Goal: Task Accomplishment & Management: Manage account settings

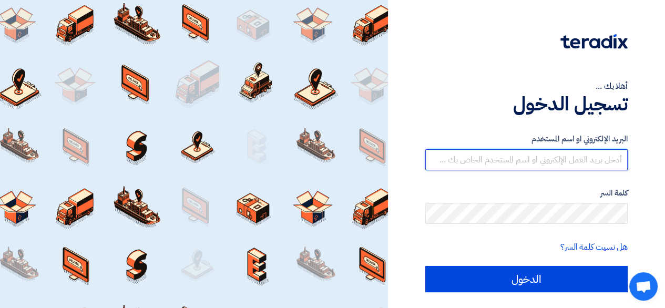
click at [527, 160] on input "text" at bounding box center [526, 159] width 202 height 21
type input "[EMAIL_ADDRESS][DOMAIN_NAME]"
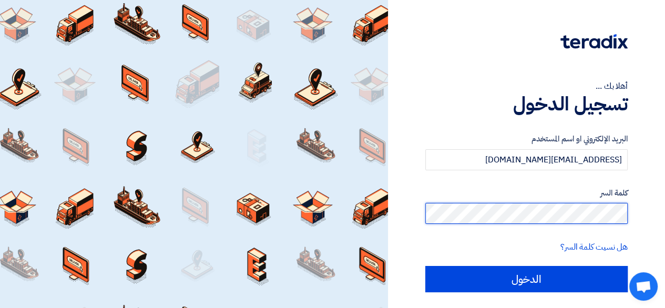
click at [425, 266] on input "الدخول" at bounding box center [526, 279] width 202 height 26
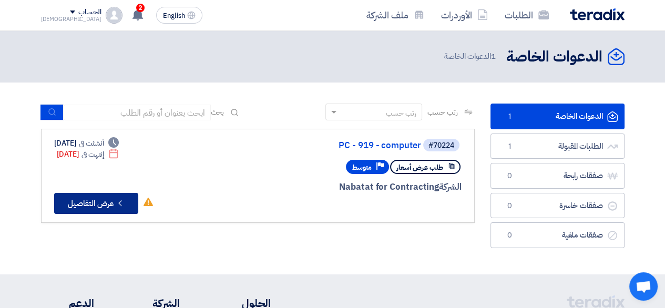
click at [103, 210] on button "Check details عرض التفاصيل" at bounding box center [96, 203] width 84 height 21
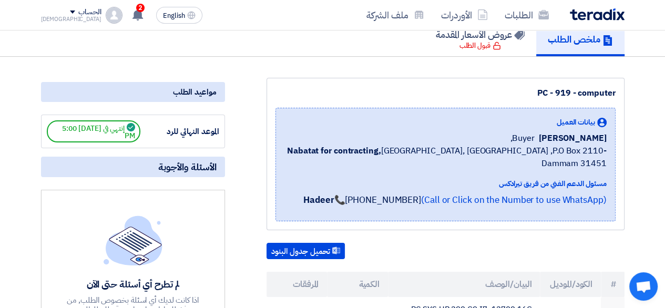
scroll to position [99, 0]
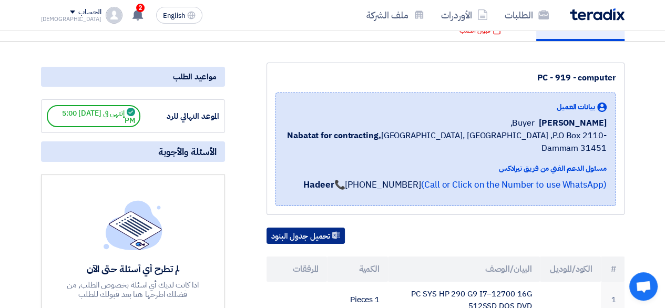
click at [326, 227] on button "تحميل جدول البنود" at bounding box center [305, 235] width 78 height 17
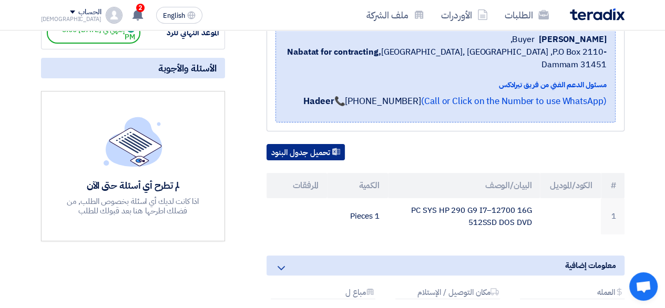
scroll to position [152, 0]
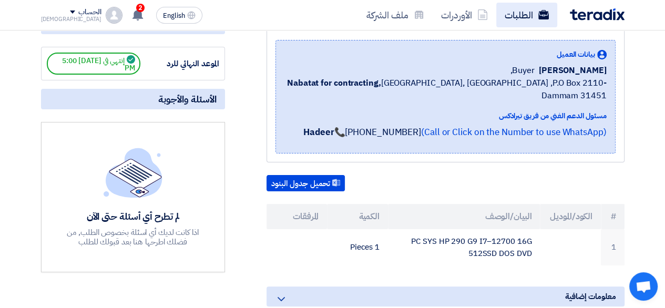
click at [527, 18] on link "الطلبات" at bounding box center [526, 15] width 61 height 25
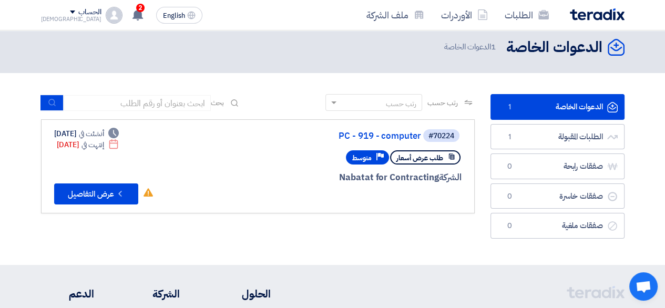
scroll to position [3, 0]
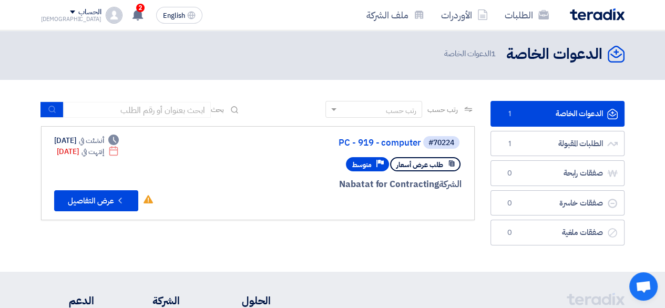
click at [224, 108] on div "بحث" at bounding box center [141, 109] width 200 height 16
click at [229, 108] on div "بحث" at bounding box center [141, 109] width 200 height 16
click at [38, 110] on div "رتب حسب رتب حسب بحث مجال الطلب مسؤول المشتريات نوع الطلب" at bounding box center [257, 176] width 449 height 150
click at [51, 110] on icon "submit" at bounding box center [52, 109] width 8 height 8
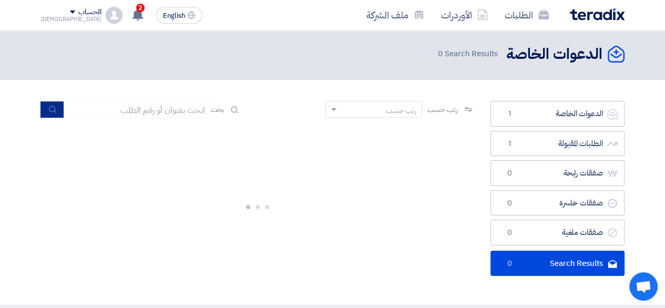
scroll to position [0, 0]
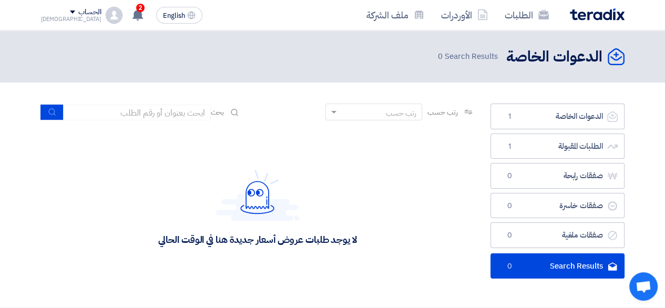
click at [219, 117] on span "بحث" at bounding box center [218, 112] width 14 height 11
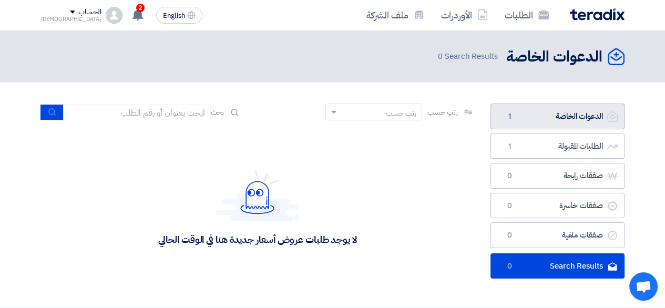
click at [557, 122] on link "الدعوات الخاصة الدعوات الخاصة 1" at bounding box center [557, 117] width 134 height 26
click at [530, 115] on link "الدعوات الخاصة الدعوات الخاصة 1" at bounding box center [557, 117] width 134 height 26
click at [509, 116] on span "1" at bounding box center [509, 116] width 13 height 11
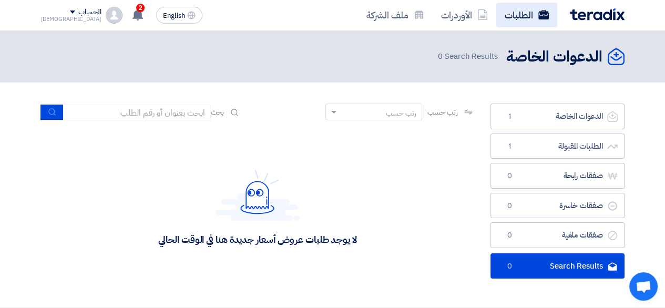
click at [523, 14] on link "الطلبات" at bounding box center [526, 15] width 61 height 25
click at [527, 19] on link "الطلبات" at bounding box center [526, 15] width 61 height 25
click at [55, 110] on icon "submit" at bounding box center [52, 112] width 8 height 8
click at [235, 112] on icon at bounding box center [234, 112] width 8 height 8
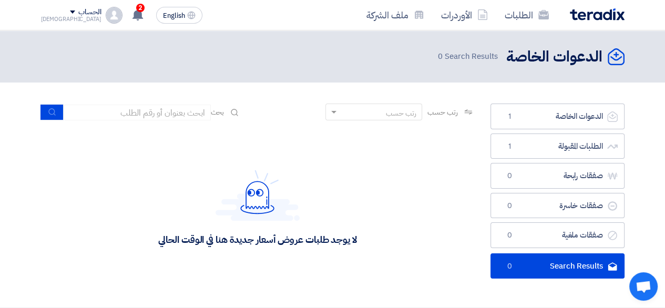
click at [235, 112] on icon at bounding box center [234, 112] width 8 height 8
click at [170, 135] on div "لا يوجد طلبات عروض أسعار جديدة هنا في الوقت الحالي" at bounding box center [257, 208] width 433 height 158
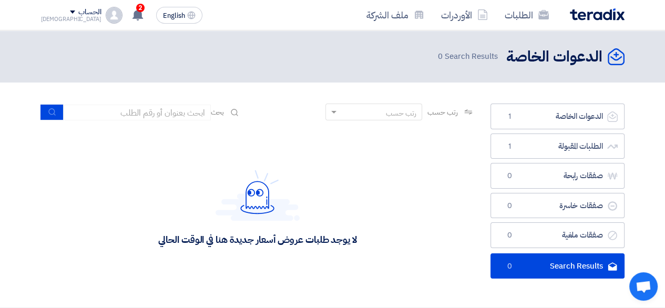
click at [156, 122] on div "رتب حسب رتب حسب بحث" at bounding box center [257, 116] width 433 height 25
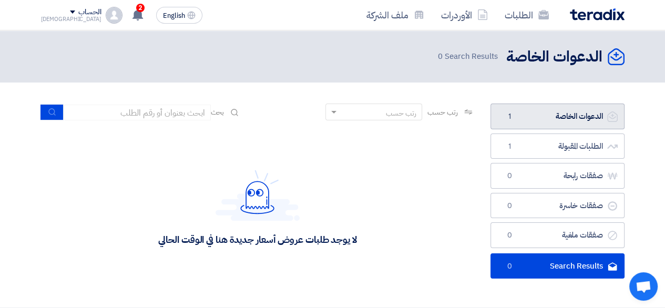
click at [608, 125] on link "الدعوات الخاصة الدعوات الخاصة 1" at bounding box center [557, 117] width 134 height 26
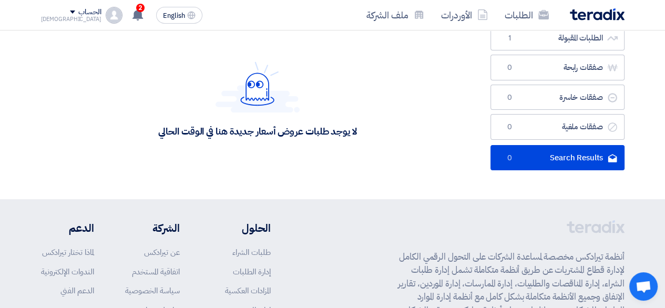
scroll to position [74, 0]
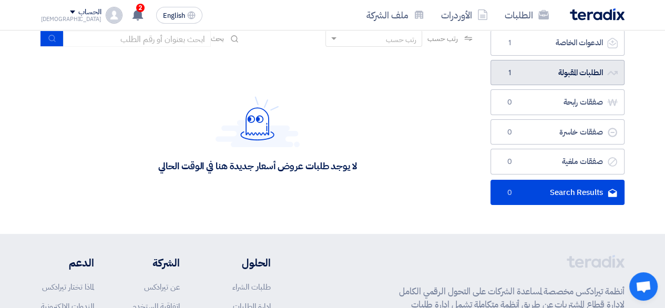
click at [555, 70] on link "الطلبات المقبولة الطلبات المقبولة 1" at bounding box center [557, 73] width 134 height 26
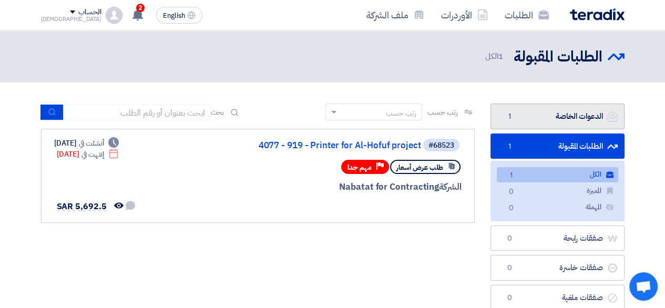
click at [511, 110] on link "الدعوات الخاصة الدعوات الخاصة 1" at bounding box center [557, 117] width 134 height 26
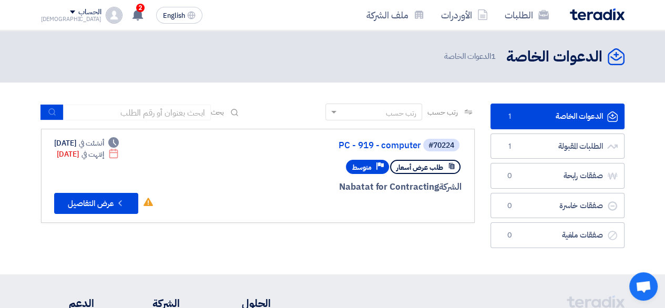
click at [236, 113] on use at bounding box center [234, 112] width 7 height 7
click at [211, 108] on span "بحث" at bounding box center [218, 112] width 14 height 11
click at [170, 106] on input at bounding box center [137, 113] width 147 height 16
type input "71159"
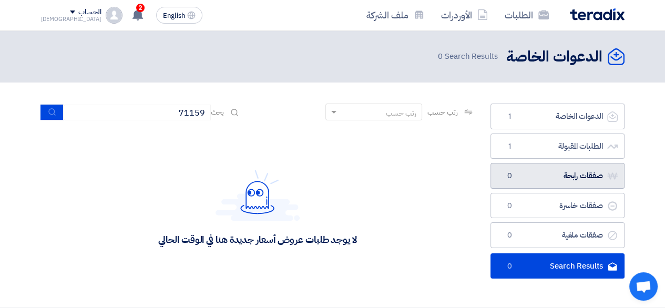
click at [579, 184] on link "صفقات رابحة صفقات رابحة 0" at bounding box center [557, 176] width 134 height 26
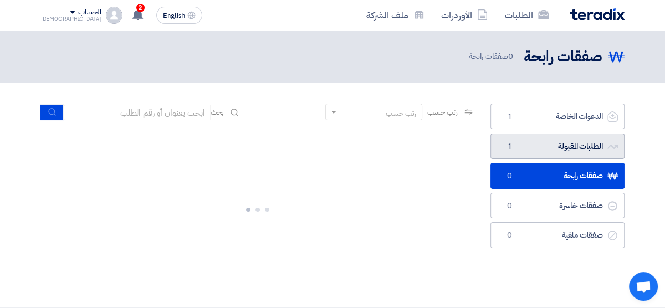
click at [561, 147] on link "الطلبات المقبولة الطلبات المقبولة 1" at bounding box center [557, 146] width 134 height 26
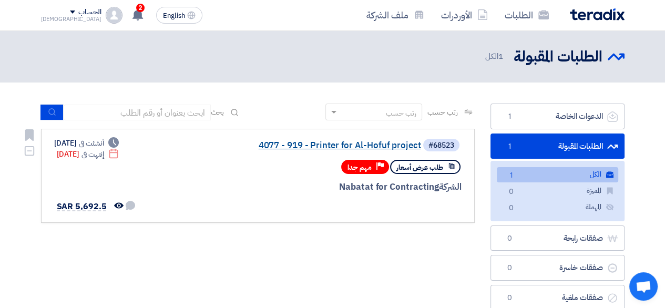
click at [389, 149] on link "4077 - 919 - Printer for Al-Hofuf project" at bounding box center [316, 145] width 210 height 9
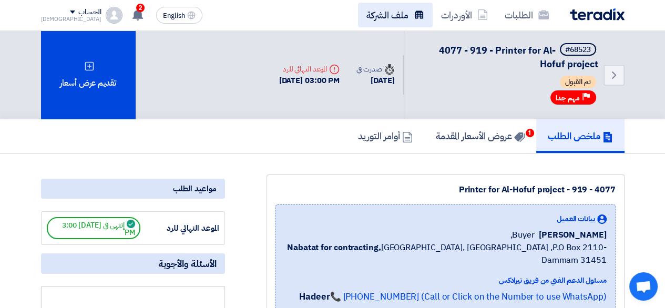
click at [395, 18] on link "ملف الشركة" at bounding box center [395, 15] width 75 height 25
click at [402, 24] on link "ملف الشركة" at bounding box center [395, 15] width 75 height 25
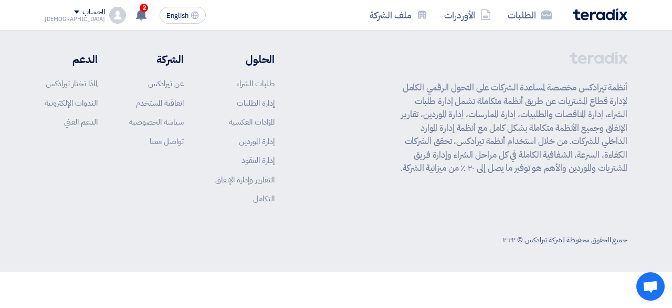
click at [322, 139] on div "أنظمة تيرادكس مخصصة لمساعدة الشركات على التحول الرقمي الكامل لإدارة قطاع المشتر…" at bounding box center [336, 135] width 583 height 169
click at [395, 20] on link "ملف الشركة" at bounding box center [398, 15] width 75 height 25
click at [421, 110] on p "أنظمة تيرادكس مخصصة لمساعدة الشركات على التحول الرقمي الكامل لإدارة قطاع المشتر…" at bounding box center [511, 128] width 233 height 94
click at [393, 22] on link "ملف الشركة" at bounding box center [398, 15] width 75 height 25
click at [428, 16] on icon at bounding box center [422, 14] width 11 height 11
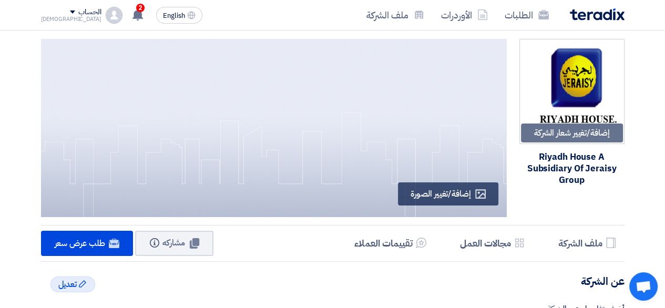
click at [612, 204] on div "إضافة/تغيير شعار الشركة Image Riyadh House A Subsidiary Of Jeraisy Group" at bounding box center [565, 130] width 118 height 182
click at [597, 199] on div "إضافة/تغيير شعار الشركة Image Riyadh House A Subsidiary Of Jeraisy Group" at bounding box center [565, 130] width 118 height 182
click at [572, 156] on div "Riyadh House A Subsidiary Of Jeraisy Group" at bounding box center [571, 168] width 105 height 35
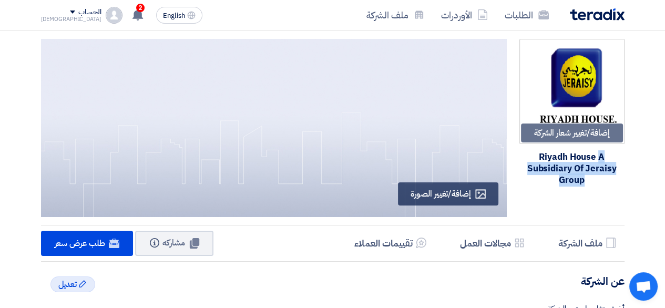
click at [621, 200] on div "إضافة/تغيير شعار الشركة Image Riyadh House A Subsidiary Of Jeraisy Group" at bounding box center [565, 130] width 118 height 182
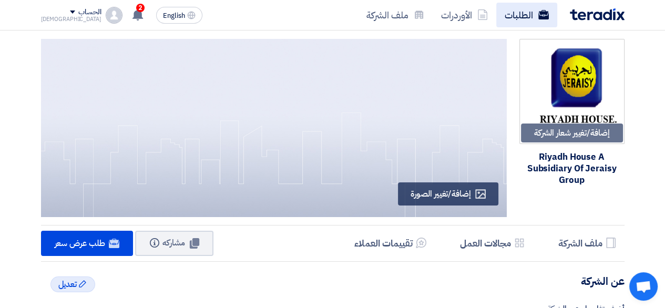
click at [522, 11] on link "الطلبات" at bounding box center [526, 15] width 61 height 25
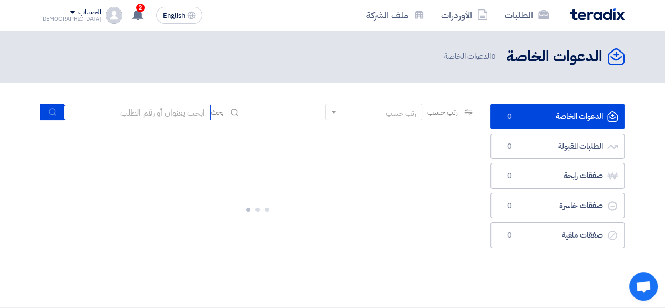
click at [176, 116] on input at bounding box center [137, 113] width 147 height 16
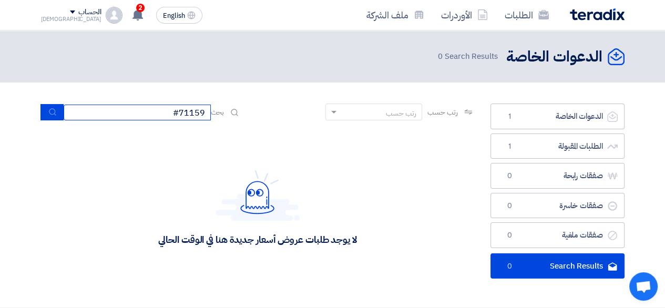
click at [178, 117] on input "#71159" at bounding box center [137, 113] width 147 height 16
click at [177, 117] on input "#71159" at bounding box center [137, 113] width 147 height 16
type input "#"
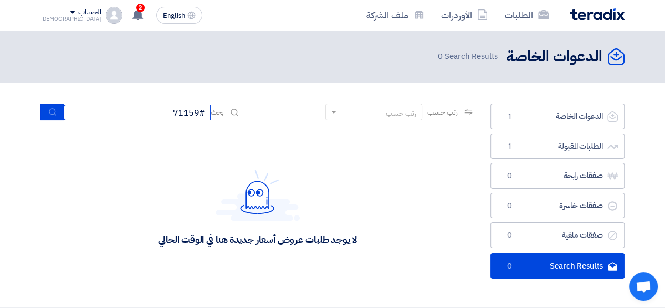
type input "71159#"
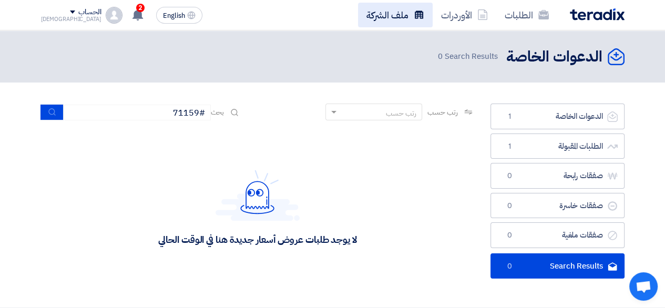
click at [380, 16] on link "ملف الشركة" at bounding box center [395, 15] width 75 height 25
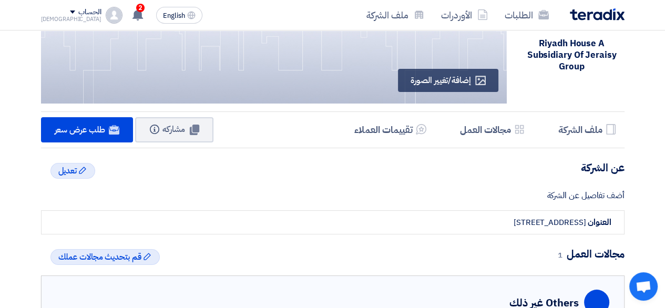
scroll to position [170, 0]
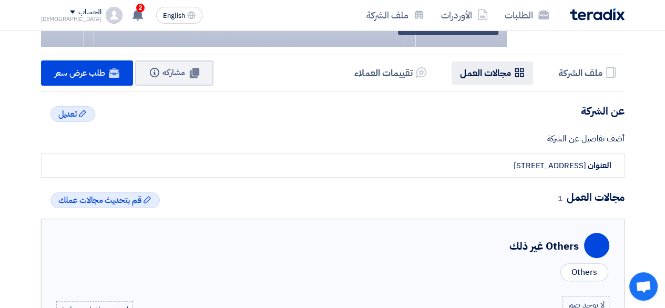
click at [496, 79] on h5 "مجالات العمل" at bounding box center [485, 73] width 51 height 12
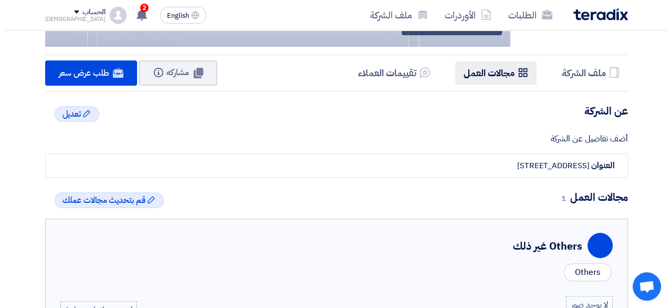
scroll to position [323, 0]
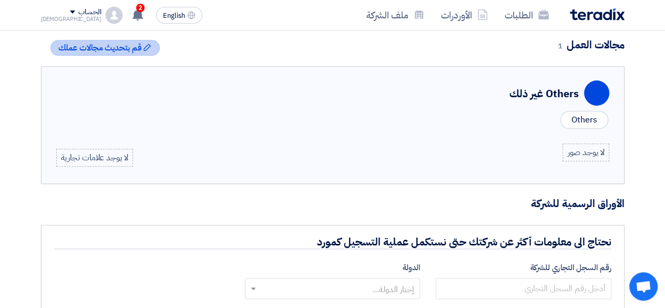
click at [111, 51] on span "قم بتحديث مجالات عملك" at bounding box center [99, 48] width 83 height 13
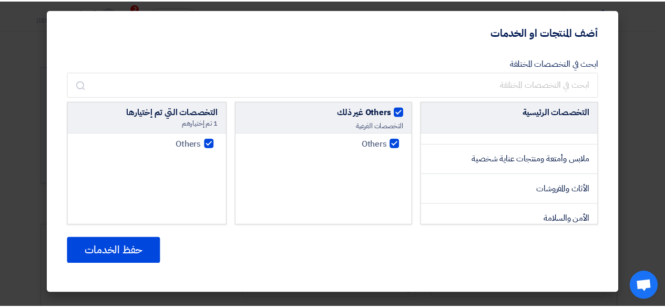
scroll to position [399, 0]
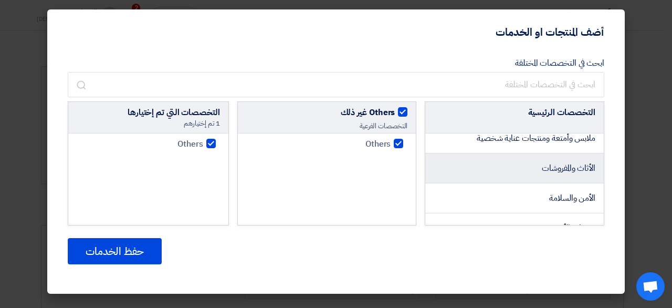
click at [557, 174] on span "الأثاث والمفروشات" at bounding box center [569, 168] width 54 height 13
checkbox input "false"
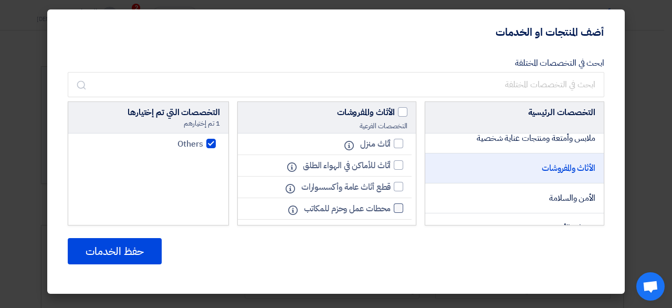
click at [398, 208] on div at bounding box center [398, 207] width 9 height 9
click at [391, 208] on input "محطات عمل وحزم للمكاتب" at bounding box center [387, 208] width 7 height 7
checkbox input "true"
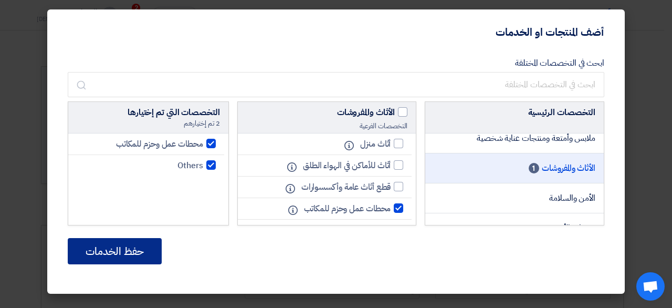
click at [116, 250] on button "حفظ الخدمات" at bounding box center [115, 251] width 94 height 26
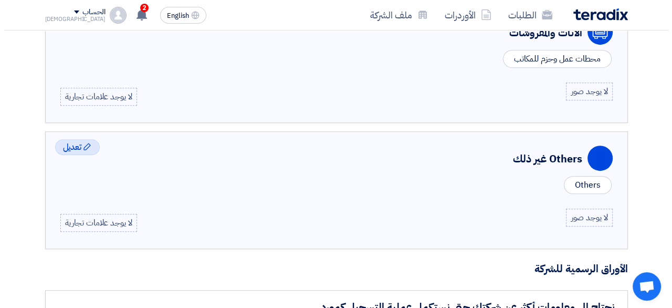
scroll to position [423, 0]
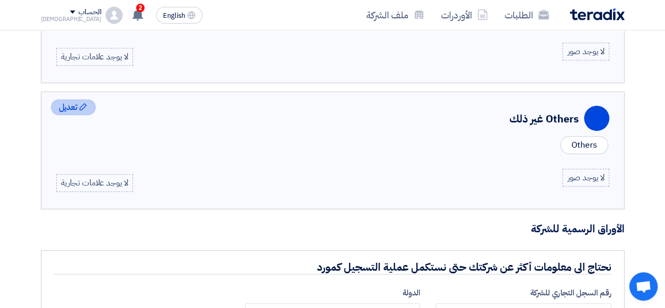
click at [75, 101] on span "تعديل" at bounding box center [68, 107] width 19 height 13
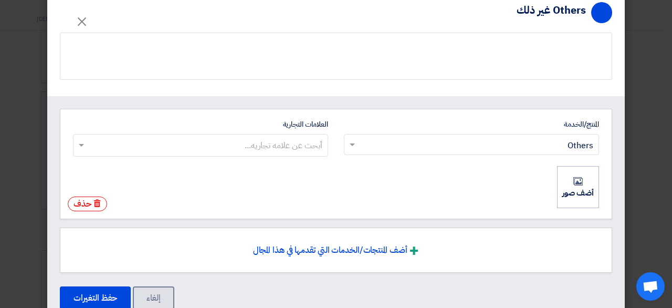
scroll to position [0, 0]
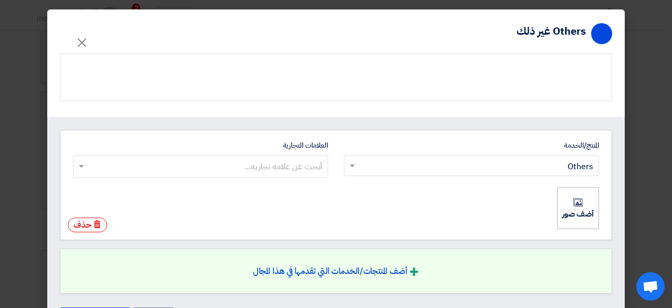
click at [364, 268] on span "أضف المنتجات/الخدمات التي تقدمها في هذا المجال" at bounding box center [330, 271] width 154 height 13
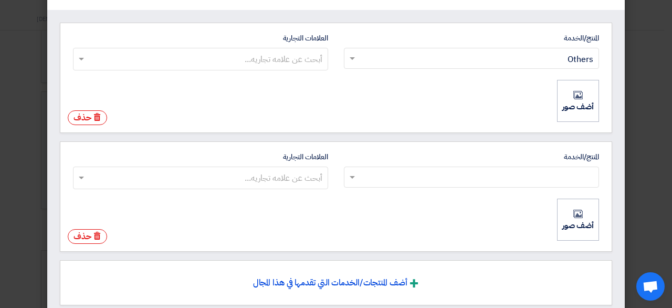
scroll to position [155, 0]
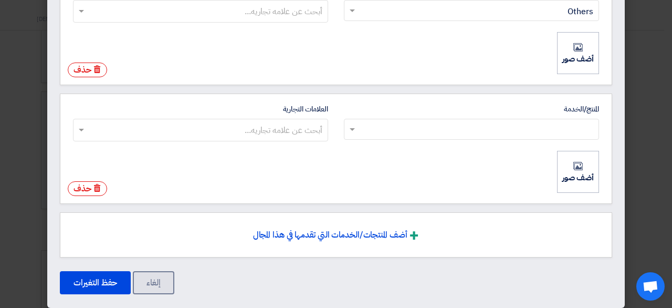
click at [358, 134] on div at bounding box center [472, 128] width 254 height 17
click at [360, 134] on input "المنتج/الخدمة ابحث عن المنتج/الخدمة × ×" at bounding box center [477, 129] width 234 height 17
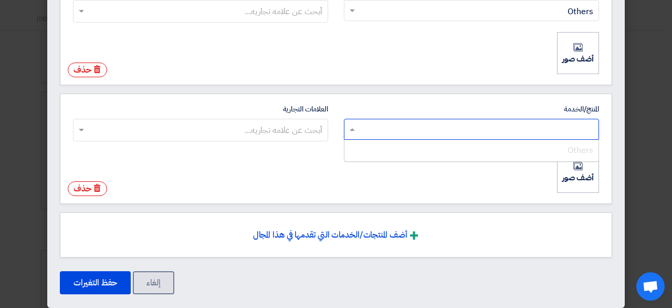
click at [358, 134] on div at bounding box center [472, 128] width 254 height 17
click at [360, 134] on input "المنتج/الخدمة ابحث عن المنتج/الخدمة × × Others" at bounding box center [477, 129] width 234 height 17
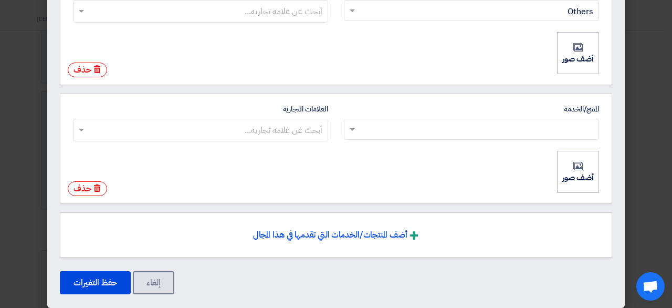
click at [305, 139] on ng-select "أبحث عن علامه تجاريه..." at bounding box center [200, 130] width 255 height 23
click at [305, 139] on input "العلامات التجارية أبحث عن علامه تجاريه..." at bounding box center [200, 129] width 245 height 17
click at [355, 128] on span at bounding box center [352, 130] width 5 height 4
click at [360, 128] on input "المنتج/الخدمة ابحث عن المنتج/الخدمة × ×" at bounding box center [477, 129] width 234 height 17
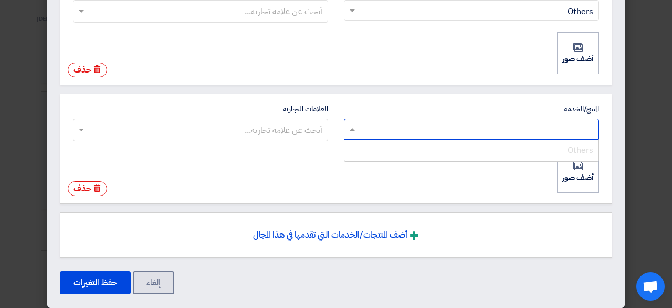
type input "H"
type input "اثاث مكتبي"
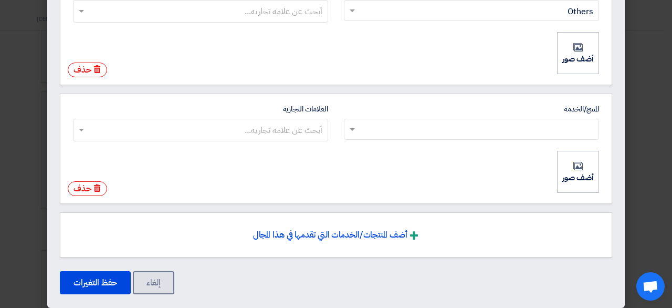
click at [286, 162] on ul "أضف صور أضف صور" at bounding box center [336, 172] width 529 height 44
click at [296, 136] on input "العلامات التجارية أبحث عن علامه تجاريه..." at bounding box center [200, 129] width 245 height 17
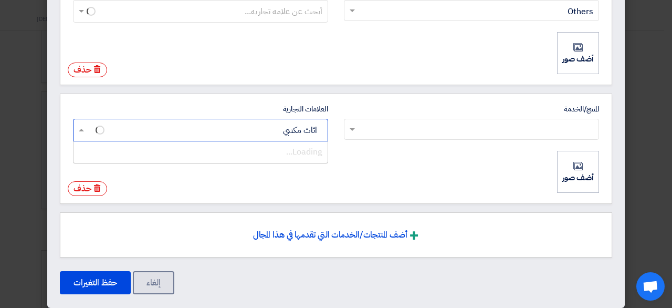
type input "اثاث مكتبي"
click at [267, 150] on span "أضف علامة تجارية "اثاث مكتبي "" at bounding box center [277, 152] width 92 height 13
click at [267, 139] on input "اثاث مكتبي" at bounding box center [205, 129] width 236 height 17
type input "ومعدات مكتبية"
click at [252, 154] on span "أضف علامة تجارية "ومعدات مكتبية "" at bounding box center [269, 152] width 106 height 13
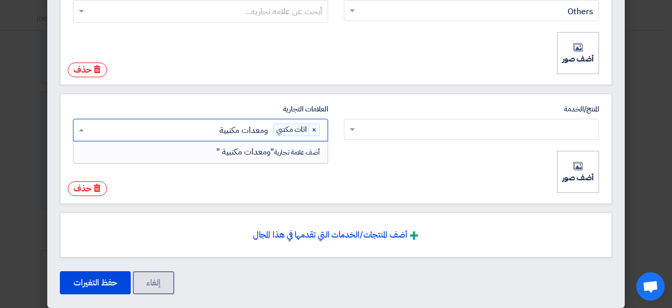
click at [252, 139] on input "ومعدات مكتبية" at bounding box center [180, 129] width 187 height 17
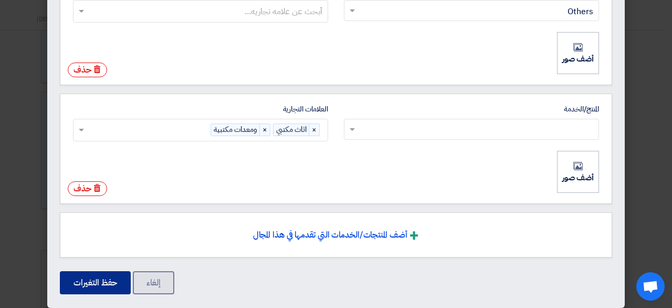
click at [101, 275] on button "حفظ التغيرات" at bounding box center [95, 282] width 71 height 23
click at [79, 280] on button "حفظ التغيرات" at bounding box center [95, 282] width 71 height 23
click at [113, 280] on button "حفظ التغيرات" at bounding box center [95, 282] width 71 height 23
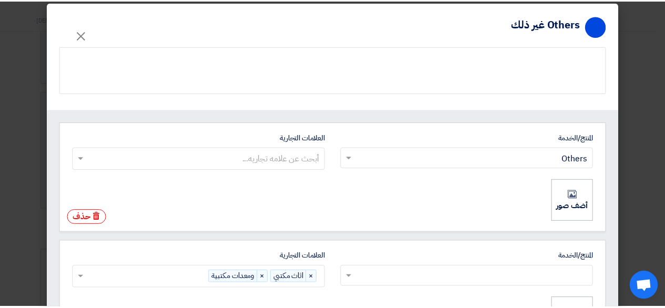
scroll to position [0, 0]
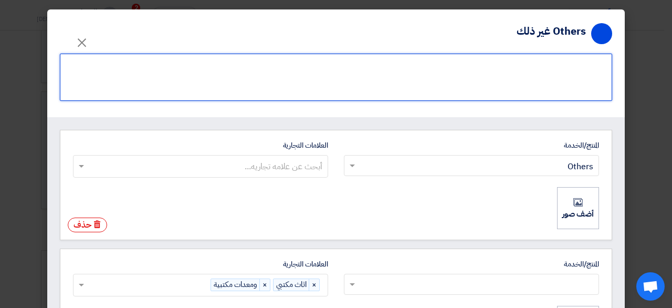
click at [520, 74] on textarea at bounding box center [336, 77] width 553 height 47
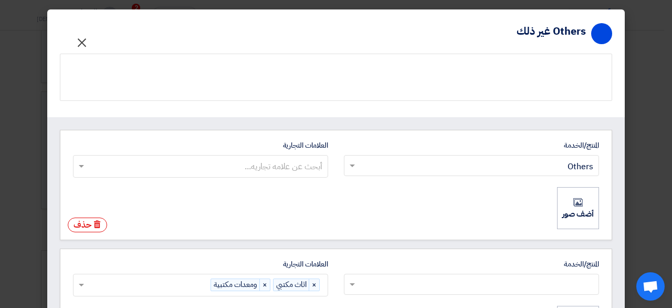
click at [79, 38] on button "×" at bounding box center [81, 39] width 29 height 21
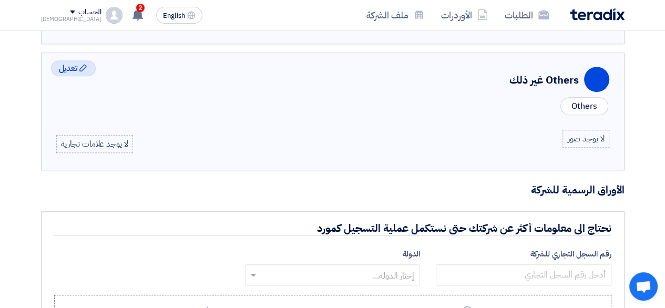
scroll to position [457, 0]
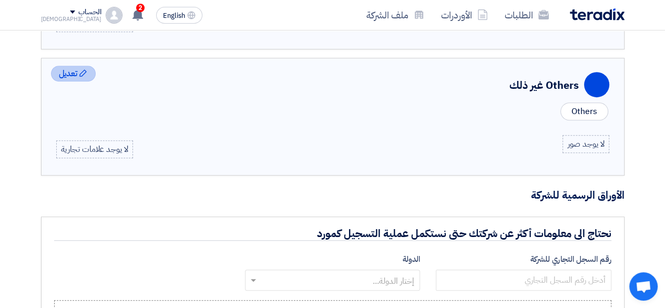
click at [88, 66] on div "Edit تعديل" at bounding box center [73, 74] width 45 height 16
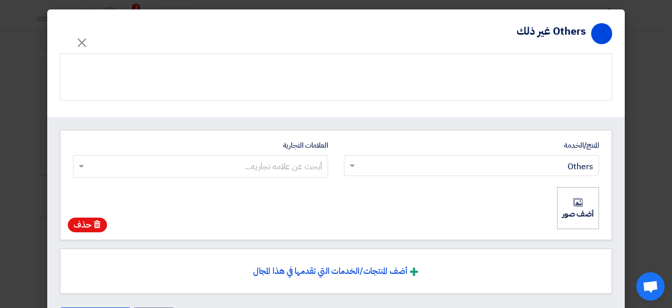
click at [99, 222] on use at bounding box center [97, 224] width 6 height 8
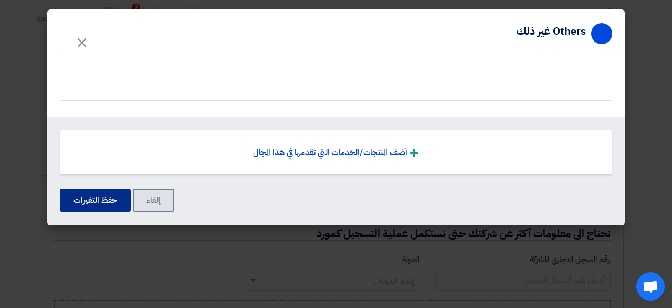
click at [82, 204] on button "حفظ التغيرات" at bounding box center [95, 200] width 71 height 23
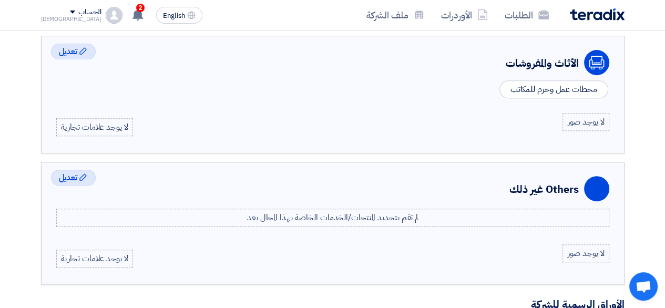
scroll to position [400, 0]
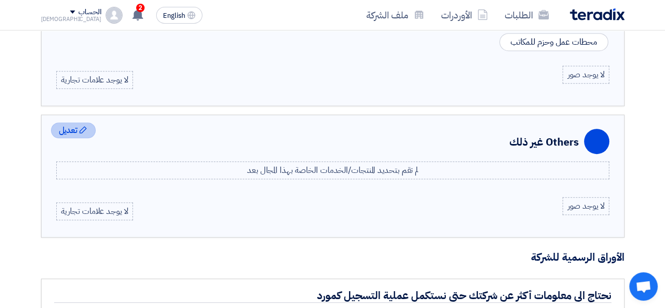
click at [88, 129] on div "Edit تعديل" at bounding box center [73, 130] width 45 height 16
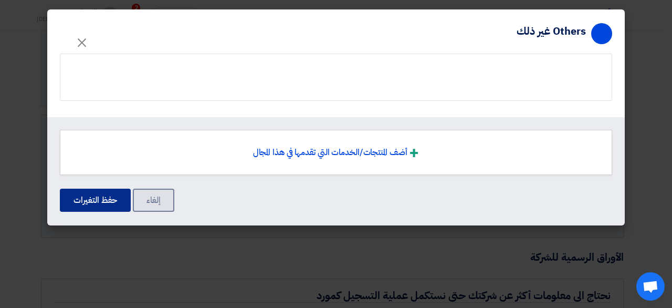
click at [77, 193] on button "حفظ التغيرات" at bounding box center [95, 200] width 71 height 23
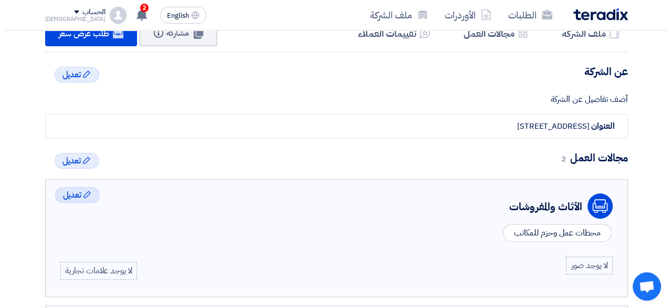
scroll to position [181, 0]
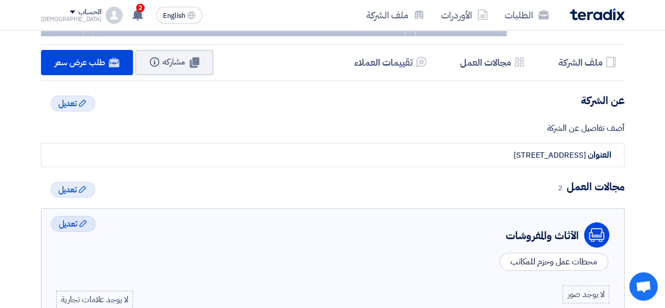
click at [553, 128] on div "أضف تفاصيل عن الشركة" at bounding box center [332, 128] width 583 height 13
click at [546, 125] on div "أضف تفاصيل عن الشركة" at bounding box center [332, 128] width 583 height 13
click at [66, 99] on span "تعديل" at bounding box center [67, 103] width 19 height 13
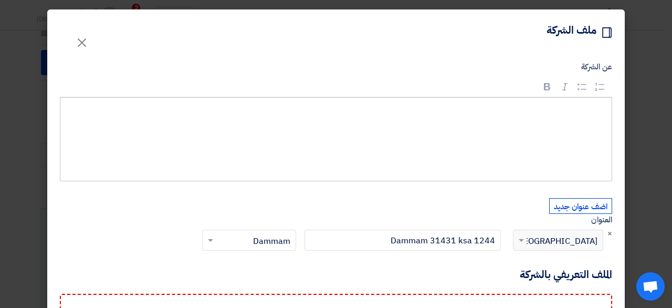
click at [525, 121] on div "Rich Text Editor, main" at bounding box center [336, 139] width 553 height 84
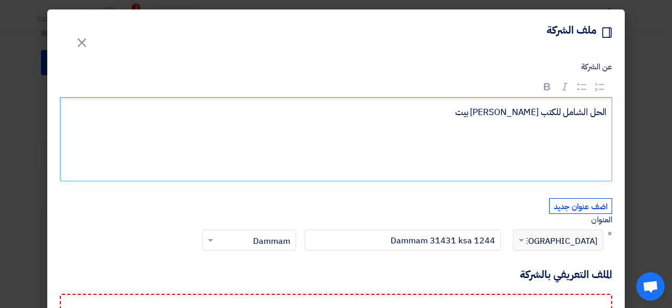
click at [482, 112] on p "بيت [PERSON_NAME] الحل الشامل للكتب" at bounding box center [340, 113] width 534 height 14
click at [483, 110] on p "بيت [PERSON_NAME] الحل الشامل للكتب" at bounding box center [340, 113] width 534 height 14
click at [542, 139] on div "بيت [PERSON_NAME] الحل الشامل للمكتب" at bounding box center [336, 139] width 553 height 84
click at [441, 121] on div "بيت [PERSON_NAME] الحل الشامل للمكتب" at bounding box center [336, 139] width 553 height 84
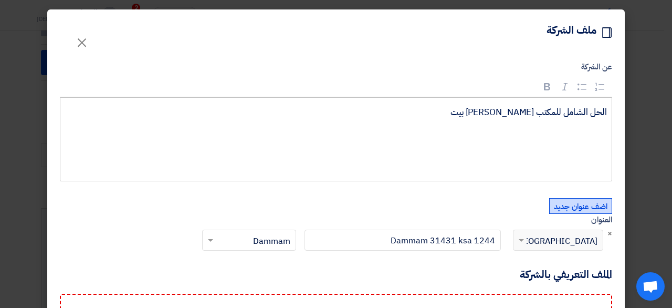
click at [579, 202] on button "اضف عنوان جديد" at bounding box center [581, 206] width 63 height 16
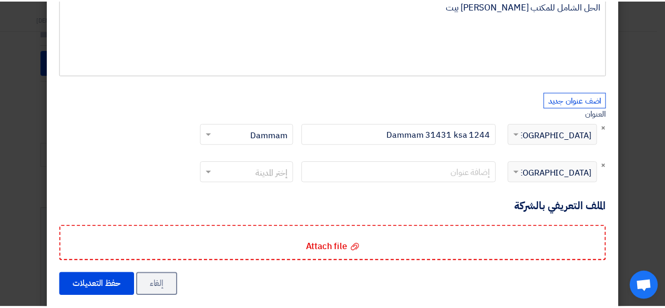
scroll to position [120, 0]
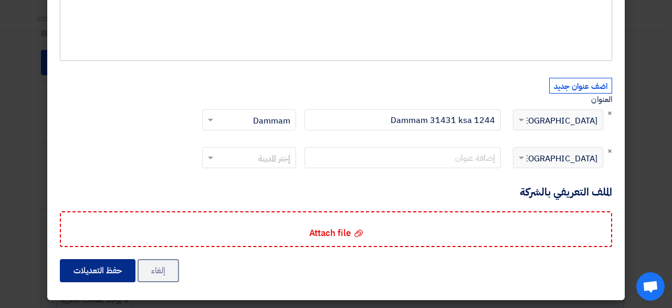
click at [86, 274] on button "حفظ التعديلات" at bounding box center [98, 270] width 76 height 23
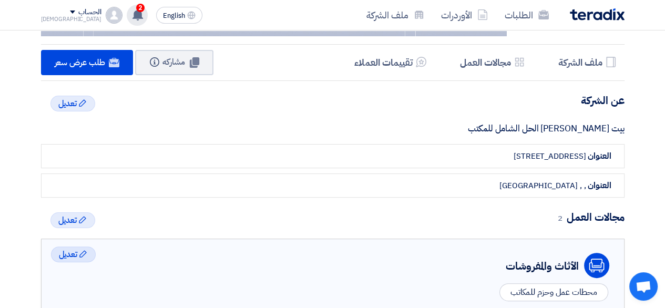
click at [132, 13] on icon at bounding box center [138, 15] width 12 height 12
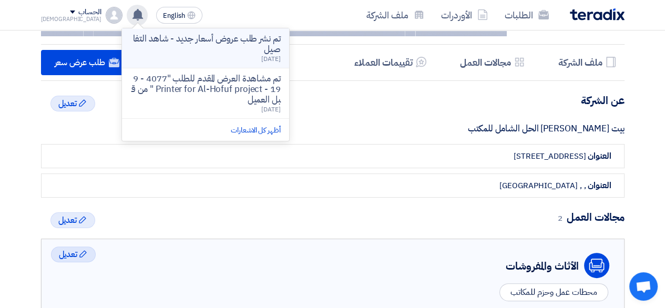
click at [202, 51] on p "تم نشر طلب عروض أسعار جديد - شاهد التفاصيل" at bounding box center [205, 44] width 150 height 21
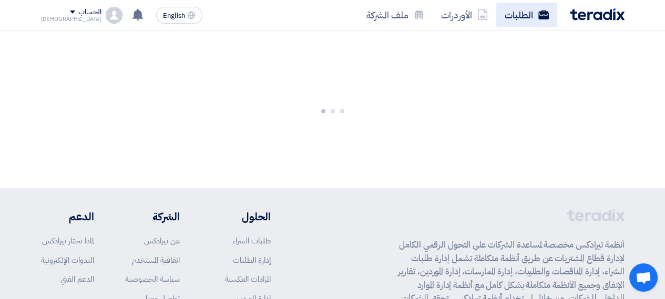
click at [524, 18] on link "الطلبات" at bounding box center [526, 15] width 61 height 25
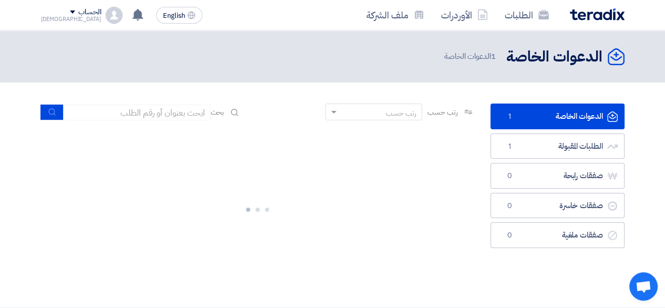
click at [533, 114] on link "الدعوات الخاصة الدعوات الخاصة 1" at bounding box center [557, 117] width 134 height 26
click at [607, 116] on icon "الدعوات الخاصة" at bounding box center [612, 116] width 11 height 11
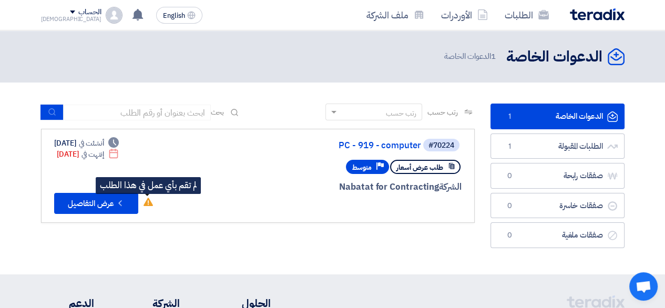
click at [152, 208] on span "لم تقم بأي عمل في هذا الطلب" at bounding box center [148, 203] width 12 height 13
click at [147, 204] on use at bounding box center [147, 202] width 9 height 8
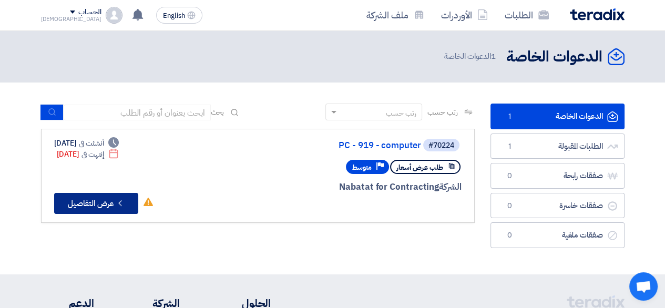
click at [130, 205] on button "Check details عرض التفاصيل" at bounding box center [96, 203] width 84 height 21
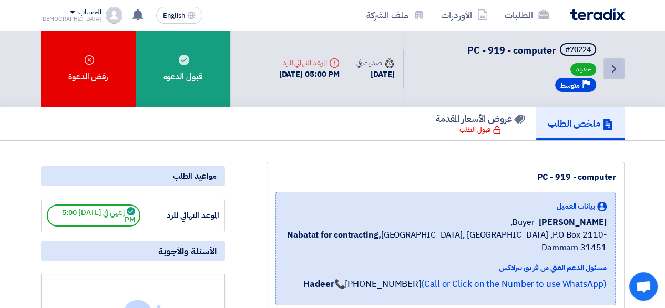
click at [610, 77] on link "Back" at bounding box center [613, 68] width 21 height 21
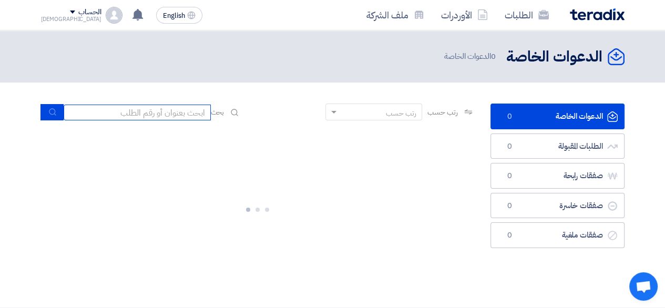
click at [185, 108] on input at bounding box center [137, 113] width 147 height 16
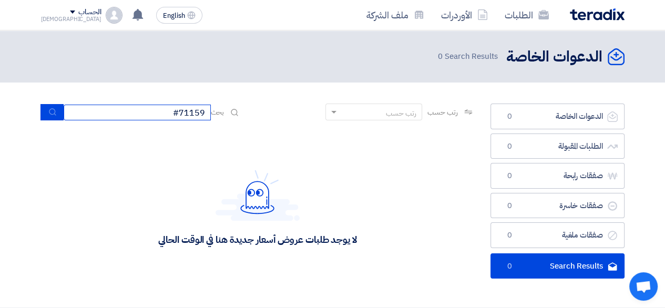
click at [185, 108] on input "#71159" at bounding box center [137, 113] width 147 height 16
type input "#71159"
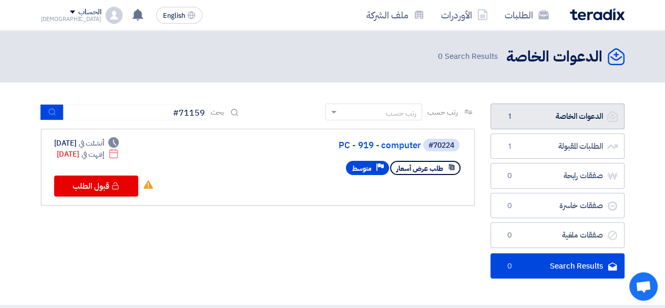
click at [553, 119] on link "الدعوات الخاصة الدعوات الخاصة 1" at bounding box center [557, 117] width 134 height 26
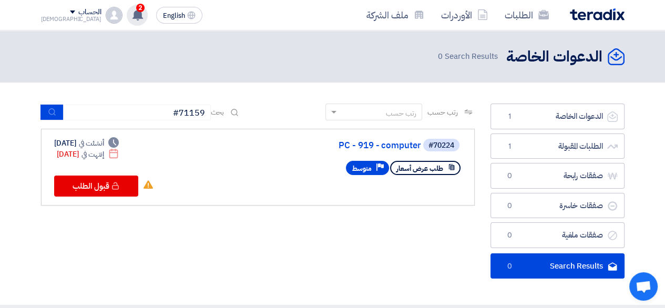
click at [132, 19] on icon at bounding box center [138, 15] width 12 height 12
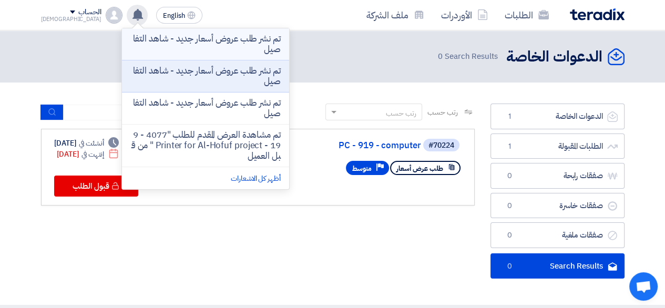
click at [158, 44] on p "تم نشر طلب عروض أسعار جديد - شاهد التفاصيل" at bounding box center [205, 44] width 150 height 21
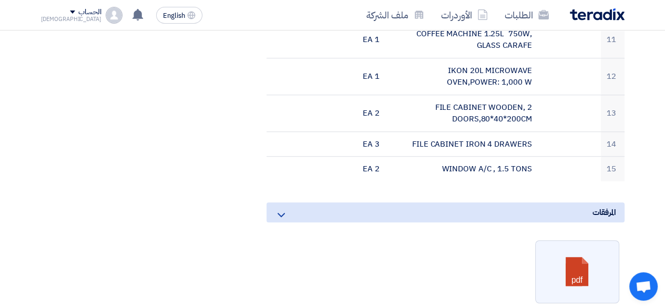
scroll to position [784, 0]
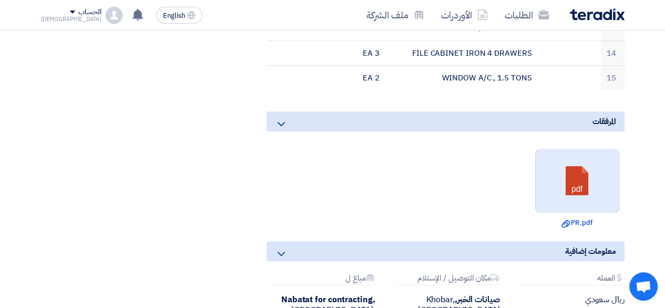
click at [592, 187] on link at bounding box center [577, 181] width 84 height 63
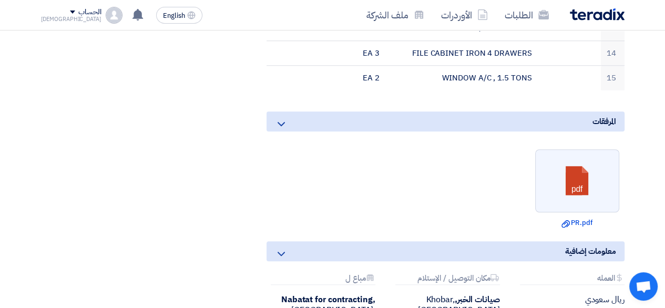
scroll to position [0, 0]
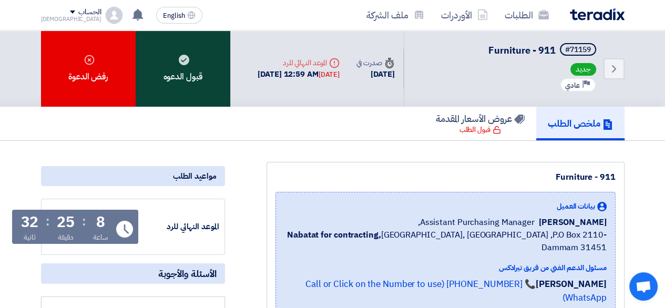
click at [200, 90] on div "قبول الدعوه" at bounding box center [183, 68] width 95 height 76
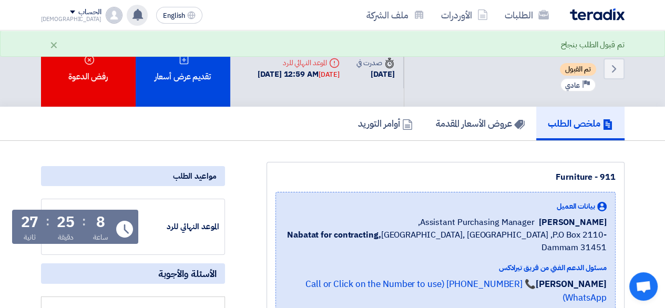
click at [132, 15] on use at bounding box center [137, 15] width 11 height 12
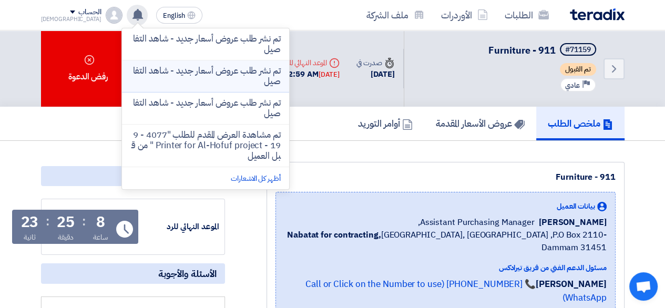
click at [181, 76] on p "تم نشر طلب عروض أسعار جديد - شاهد التفاصيل" at bounding box center [205, 76] width 150 height 21
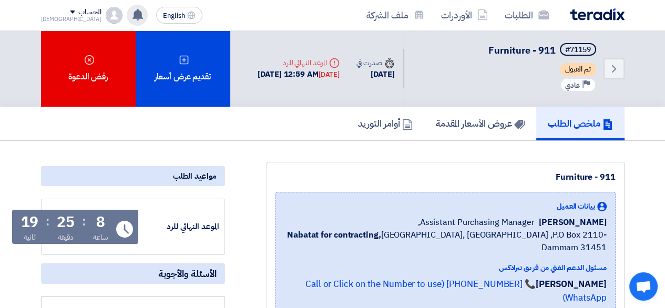
click at [132, 18] on use at bounding box center [137, 15] width 11 height 12
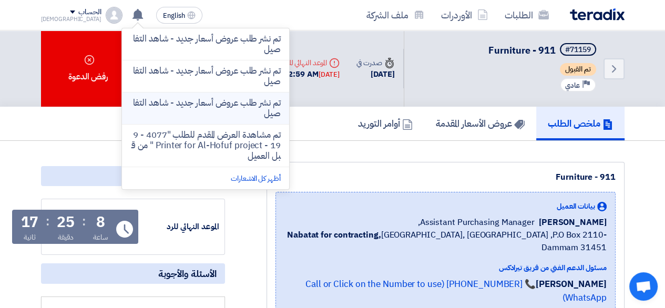
click at [198, 102] on p "تم نشر طلب عروض أسعار جديد - شاهد التفاصيل" at bounding box center [205, 108] width 150 height 21
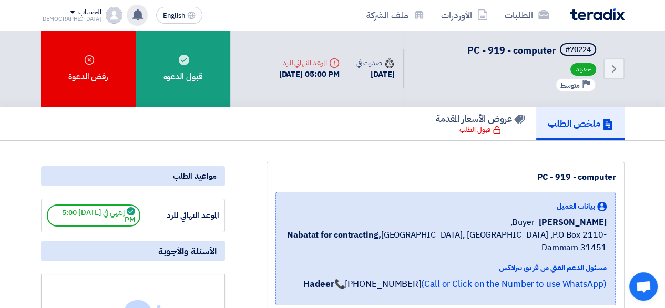
click at [132, 11] on use at bounding box center [137, 15] width 11 height 12
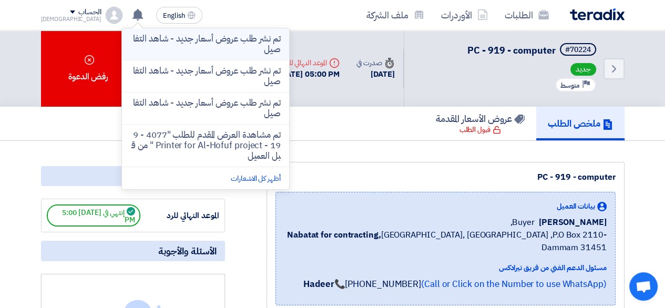
click at [232, 40] on p "تم نشر طلب عروض أسعار جديد - شاهد التفاصيل" at bounding box center [205, 44] width 150 height 21
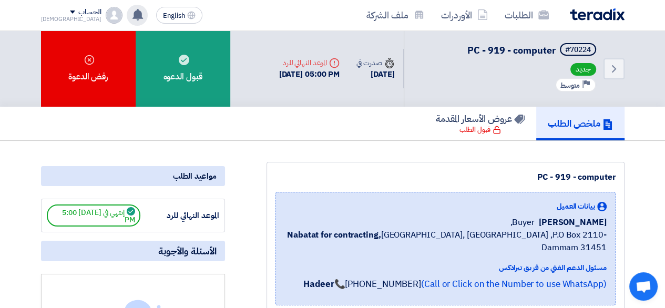
click at [132, 17] on use at bounding box center [137, 15] width 11 height 12
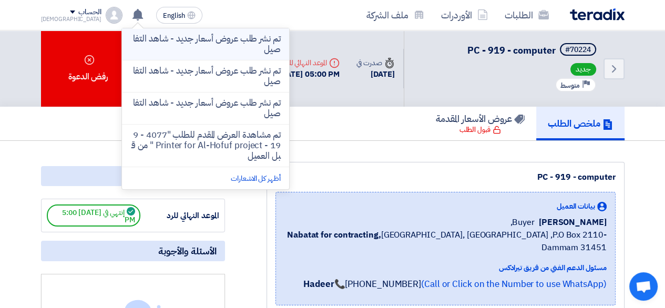
click at [159, 40] on p "تم نشر طلب عروض أسعار جديد - شاهد التفاصيل" at bounding box center [205, 44] width 150 height 21
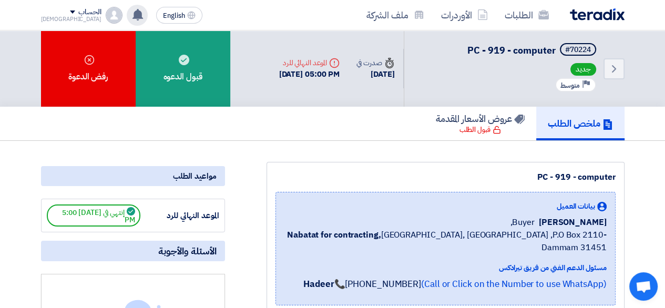
click at [132, 15] on use at bounding box center [137, 15] width 11 height 12
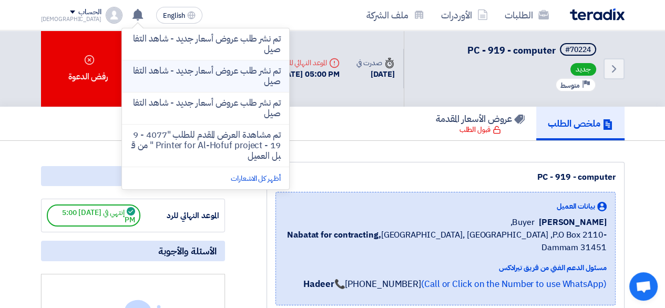
click at [179, 66] on p "تم نشر طلب عروض أسعار جديد - شاهد التفاصيل" at bounding box center [205, 76] width 150 height 21
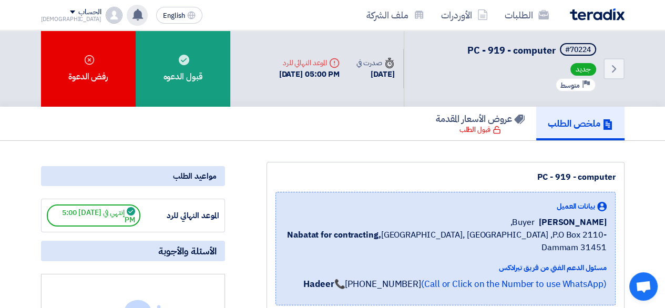
click at [132, 18] on use at bounding box center [137, 15] width 11 height 12
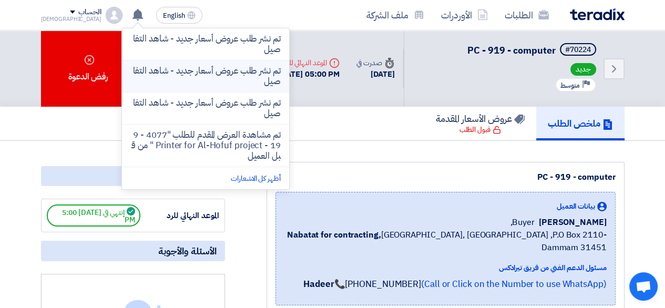
click at [181, 66] on p "تم نشر طلب عروض أسعار جديد - شاهد التفاصيل" at bounding box center [205, 76] width 150 height 21
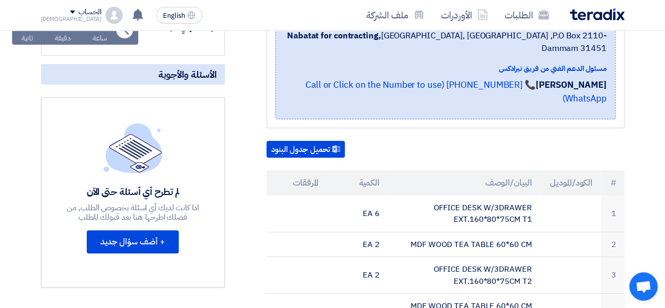
scroll to position [199, 0]
click at [277, 141] on button "تحميل جدول البنود" at bounding box center [305, 149] width 78 height 17
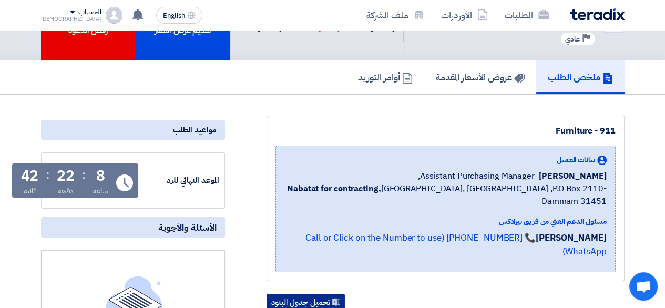
scroll to position [0, 0]
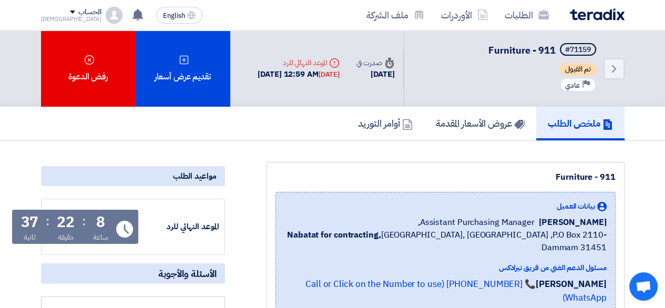
click at [48, 9] on div "الحساب" at bounding box center [71, 12] width 60 height 9
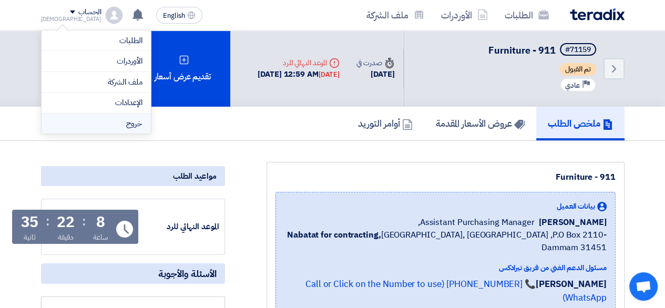
click at [124, 125] on li "خروج" at bounding box center [96, 123] width 109 height 20
